Goal: Navigation & Orientation: Locate item on page

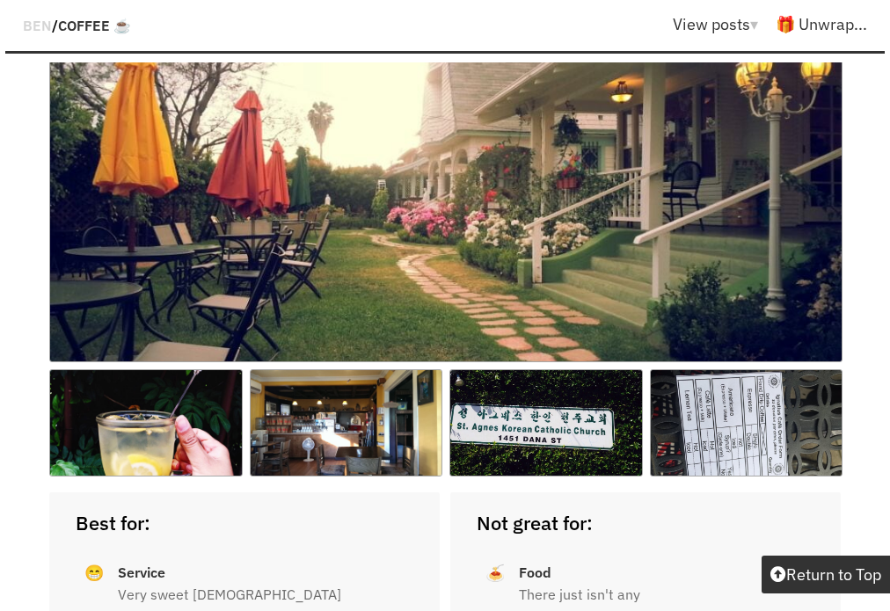
scroll to position [11222, 0]
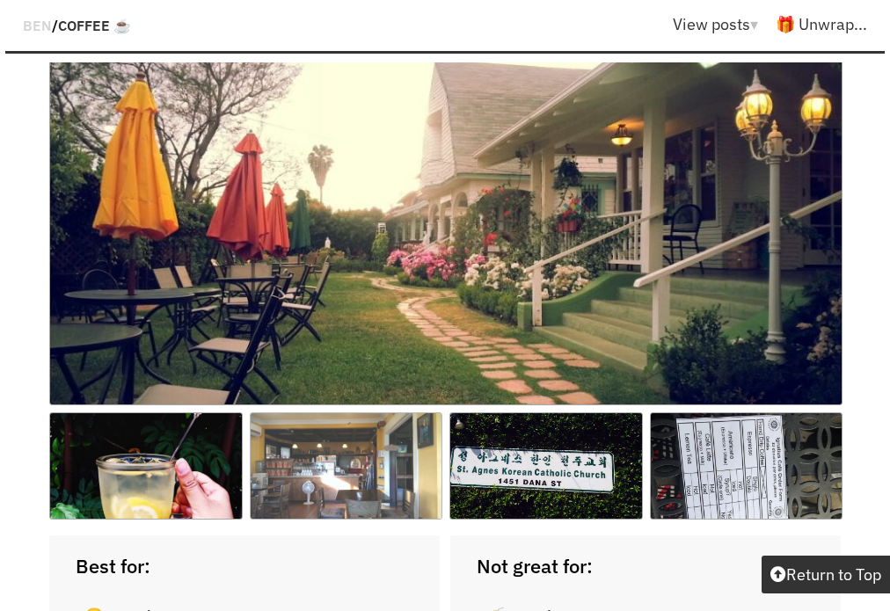
click at [282, 412] on img at bounding box center [346, 465] width 193 height 107
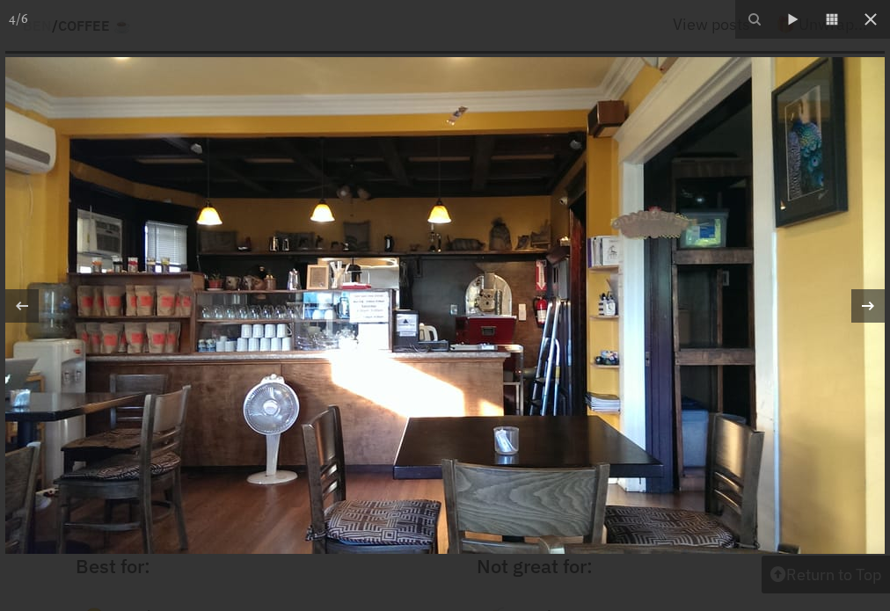
click at [861, 302] on icon at bounding box center [867, 305] width 21 height 21
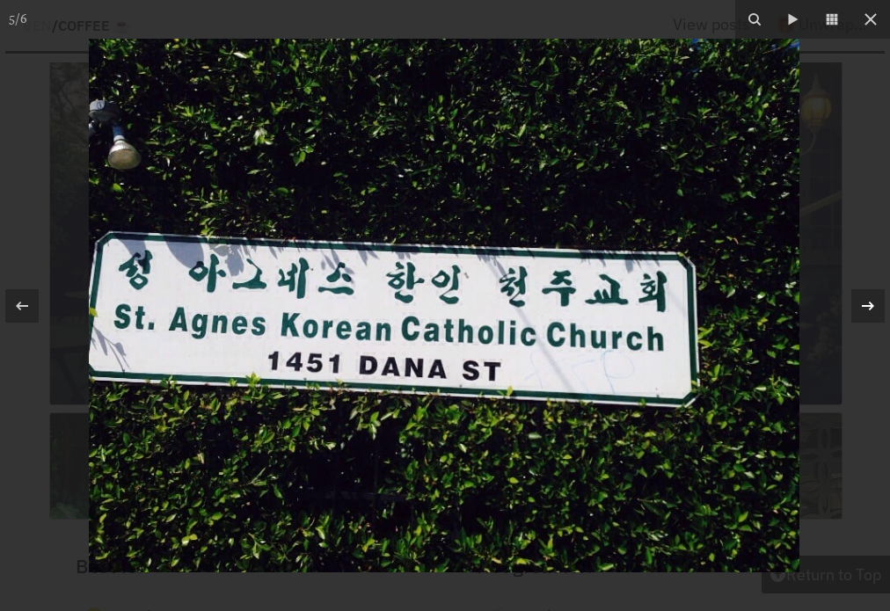
click at [860, 302] on icon at bounding box center [867, 305] width 21 height 21
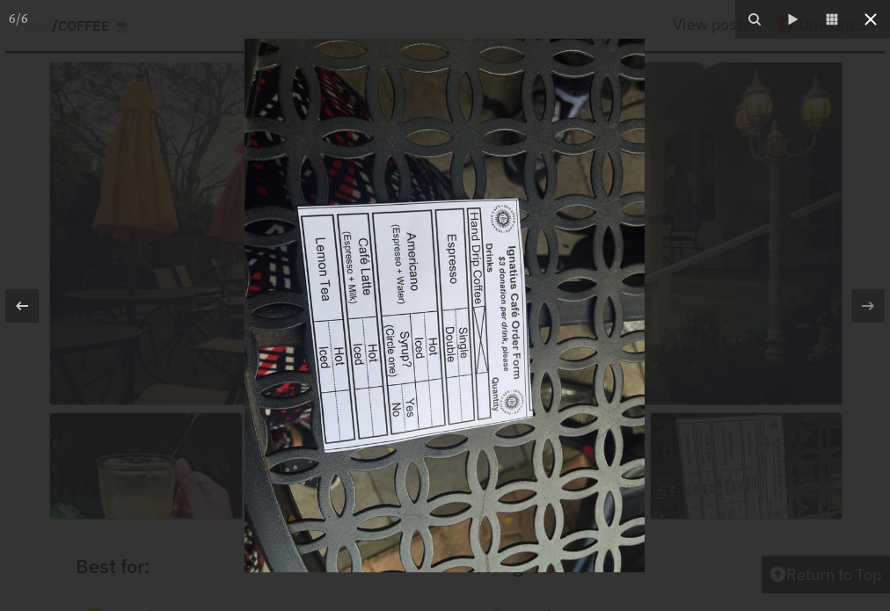
click at [876, 15] on icon at bounding box center [870, 19] width 21 height 21
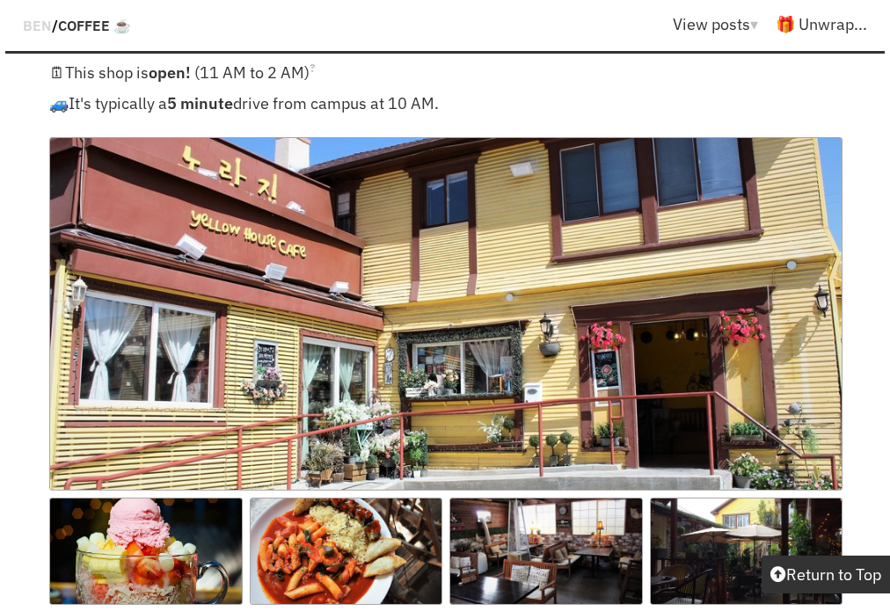
scroll to position [15103, 0]
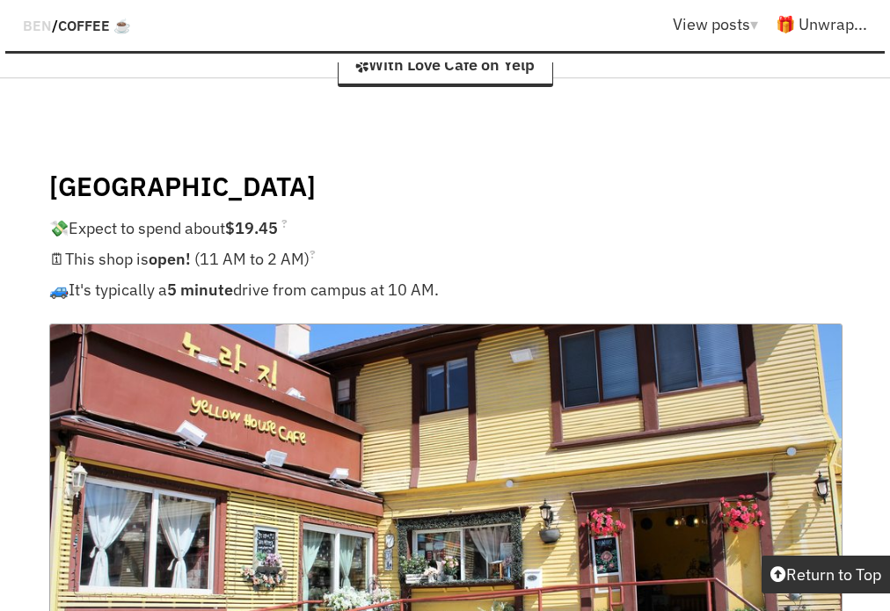
click at [152, 323] on img at bounding box center [445, 499] width 793 height 353
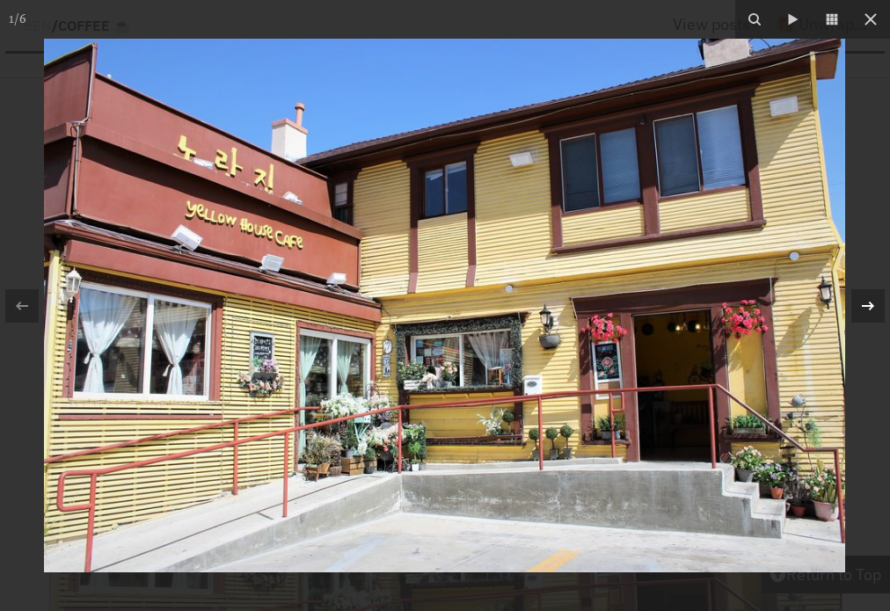
click at [862, 302] on icon at bounding box center [867, 305] width 21 height 21
click at [861, 302] on icon at bounding box center [867, 305] width 21 height 21
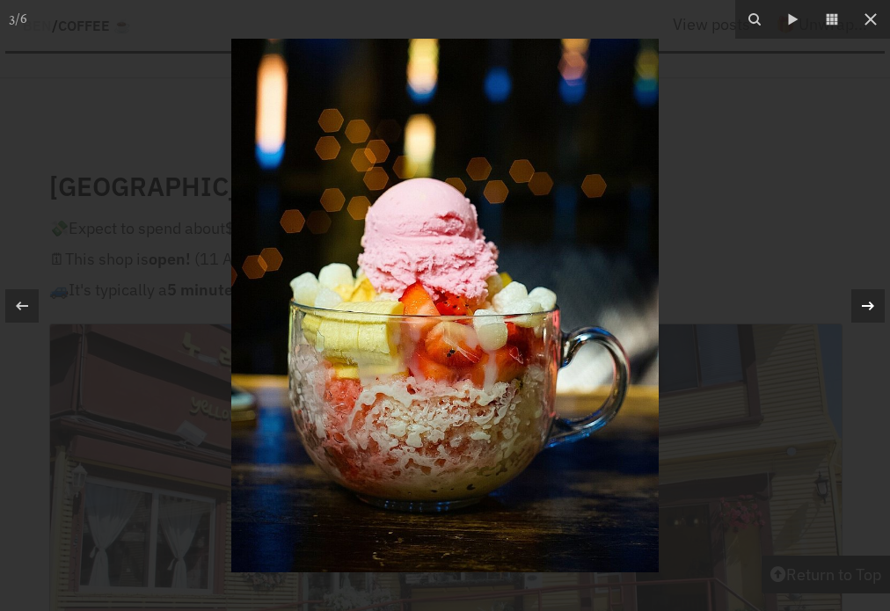
click at [861, 302] on icon at bounding box center [867, 305] width 21 height 21
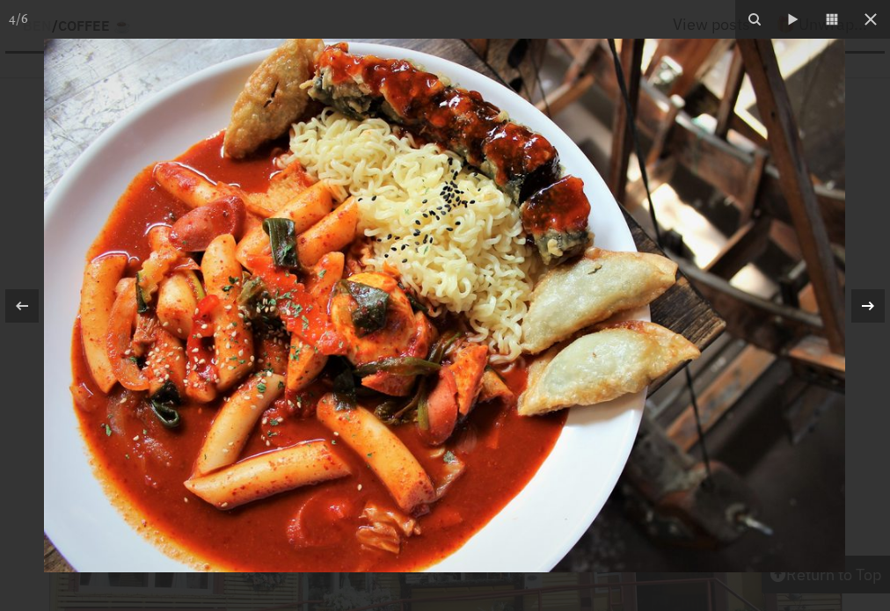
click at [861, 302] on icon at bounding box center [867, 305] width 21 height 21
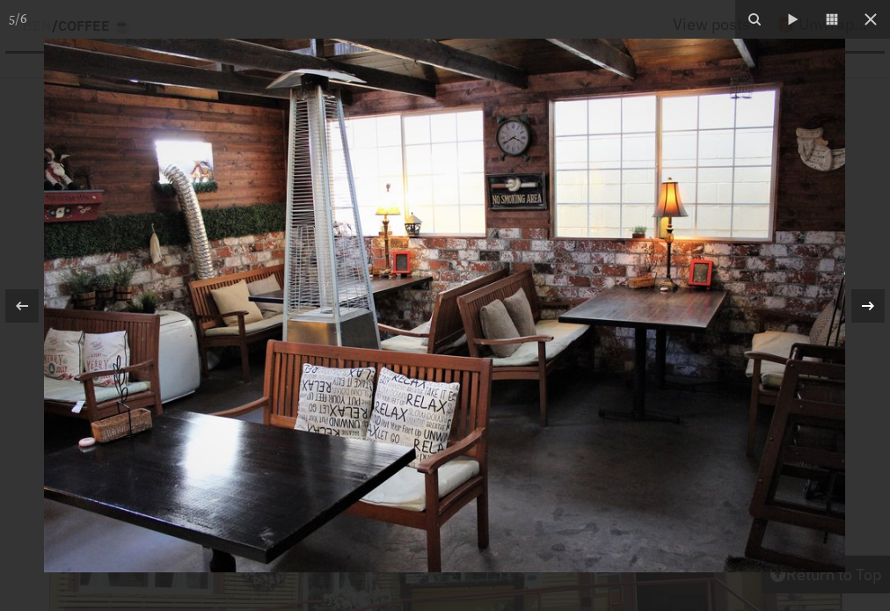
click at [861, 302] on icon at bounding box center [867, 305] width 21 height 21
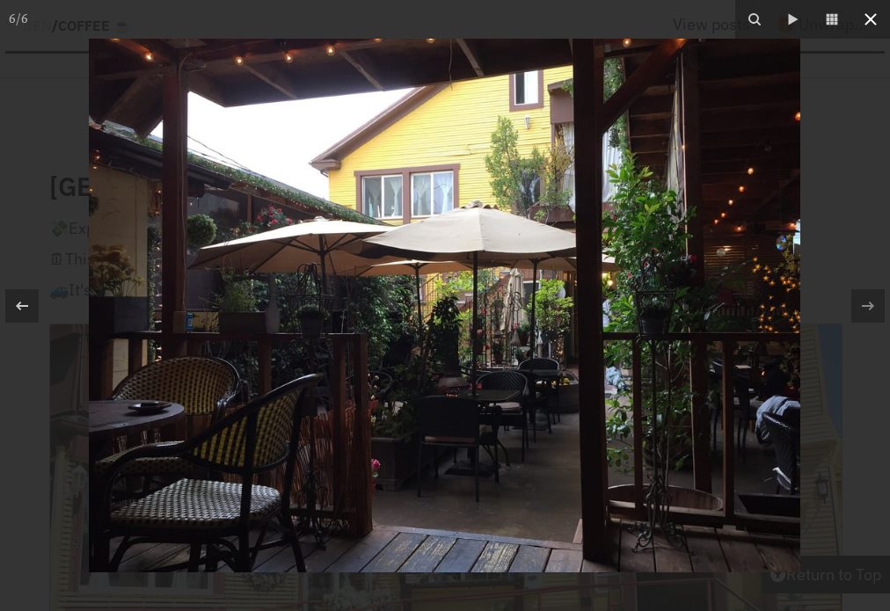
click at [868, 25] on icon at bounding box center [870, 19] width 21 height 21
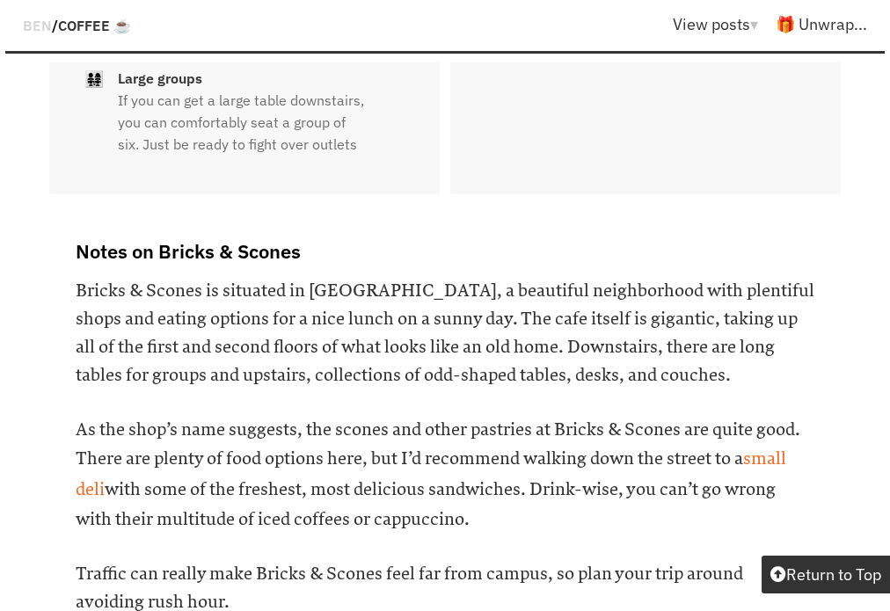
scroll to position [21237, 0]
